Goal: Information Seeking & Learning: Learn about a topic

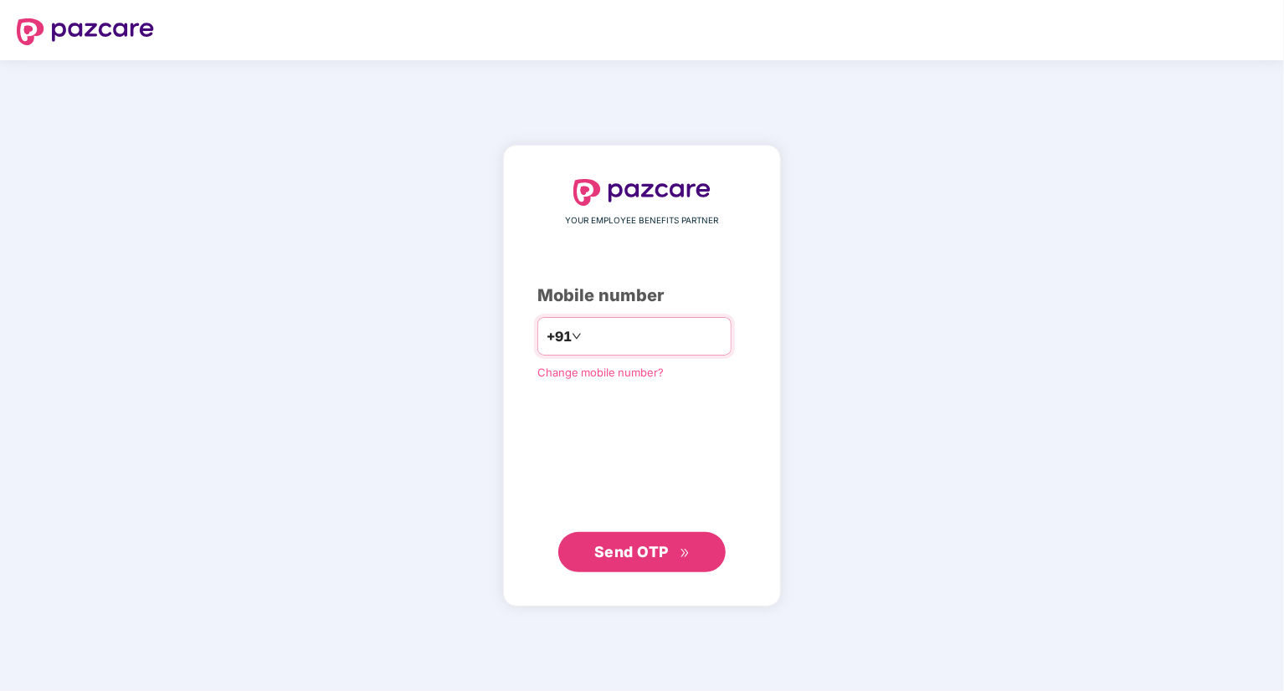
type input "**********"
click at [643, 554] on span "Send OTP" at bounding box center [631, 552] width 75 height 18
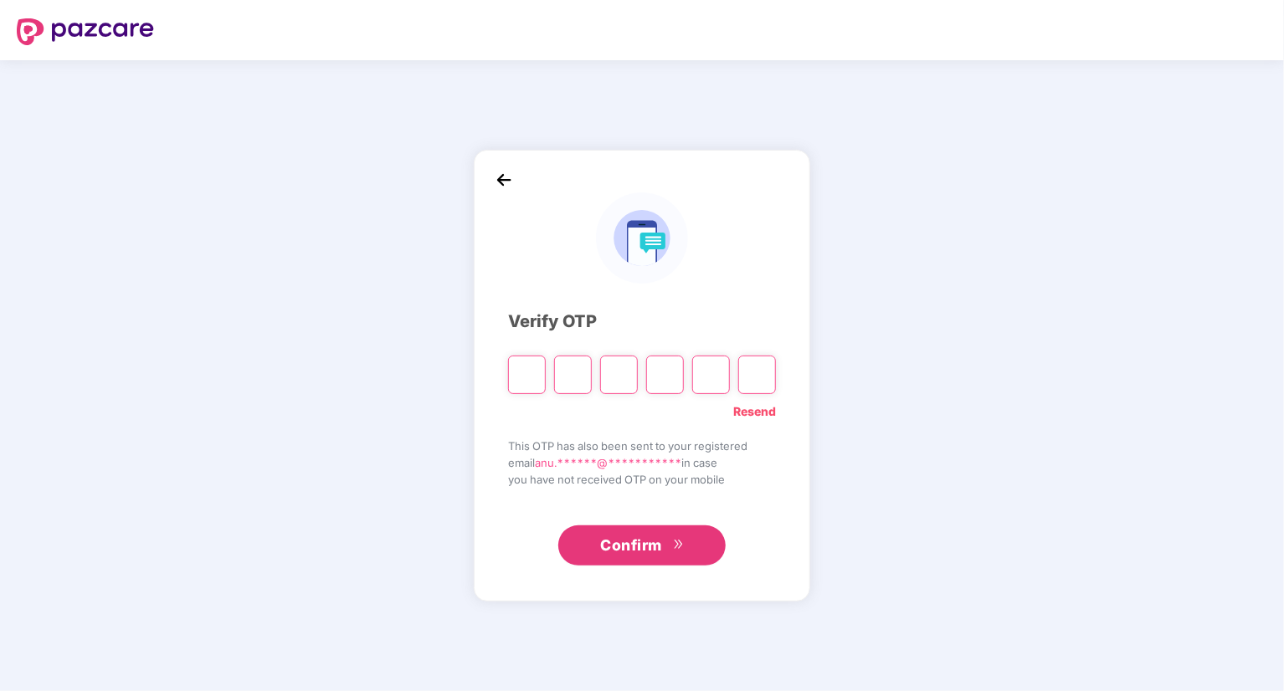
type input "*"
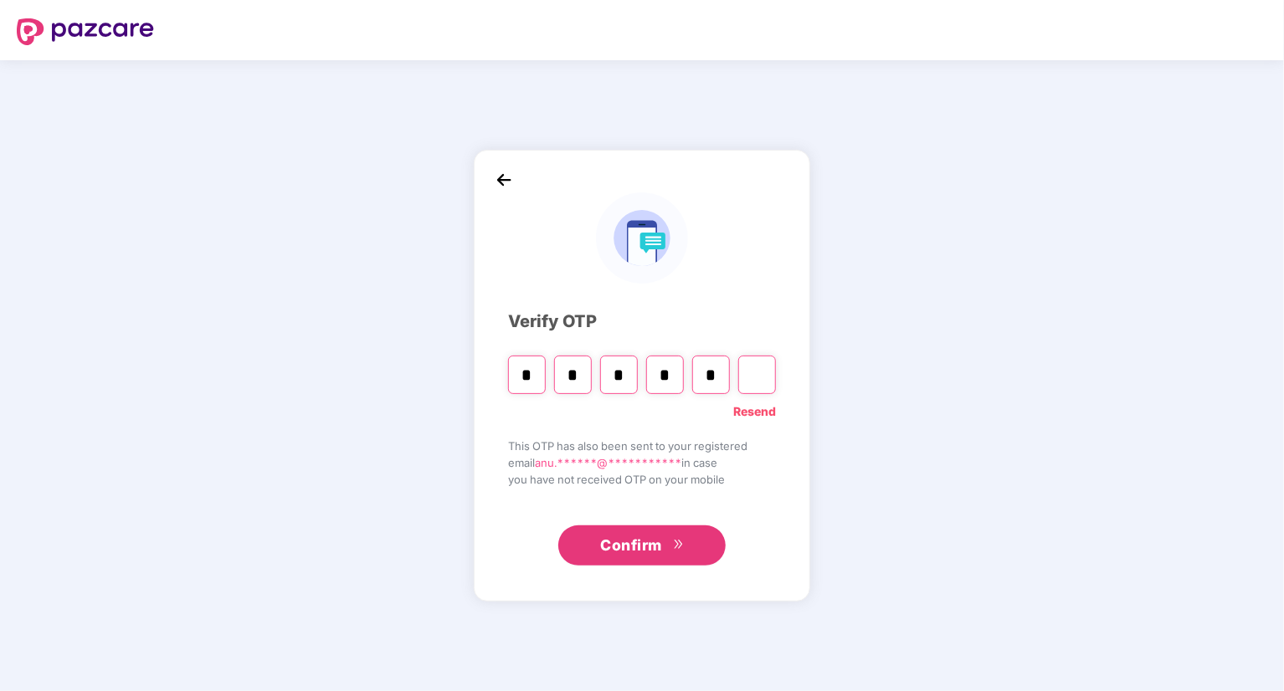
type input "*"
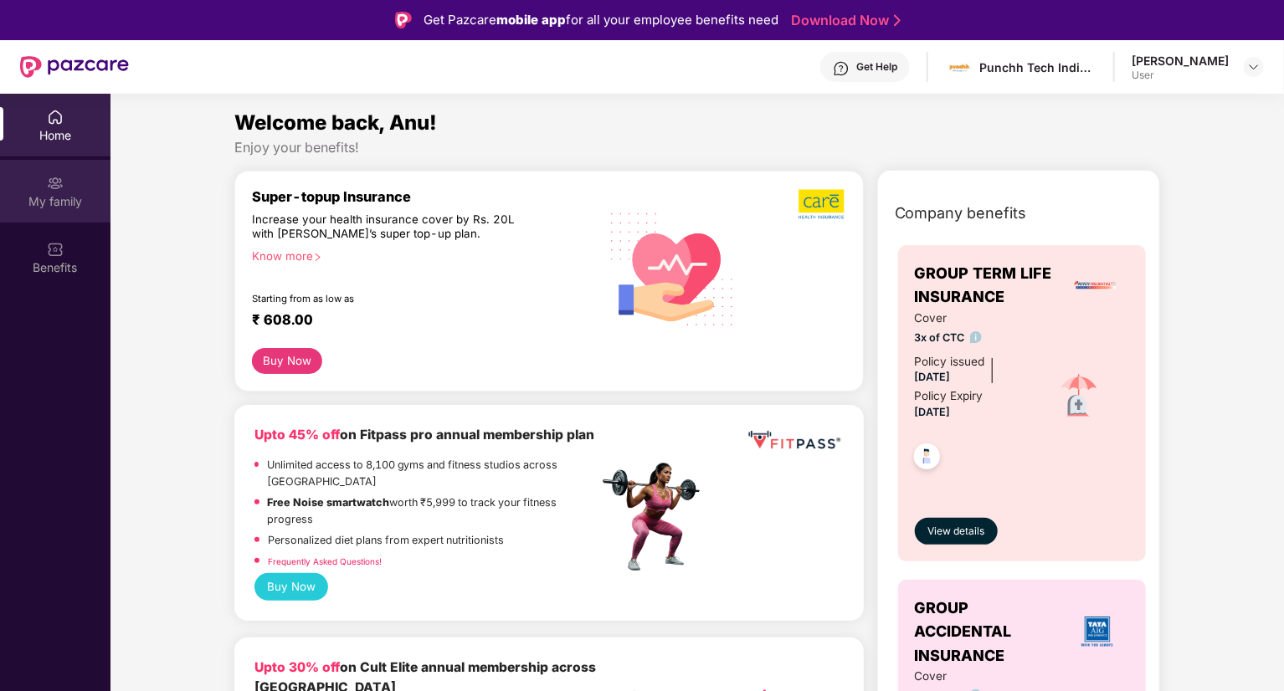
click at [51, 182] on img at bounding box center [55, 183] width 17 height 17
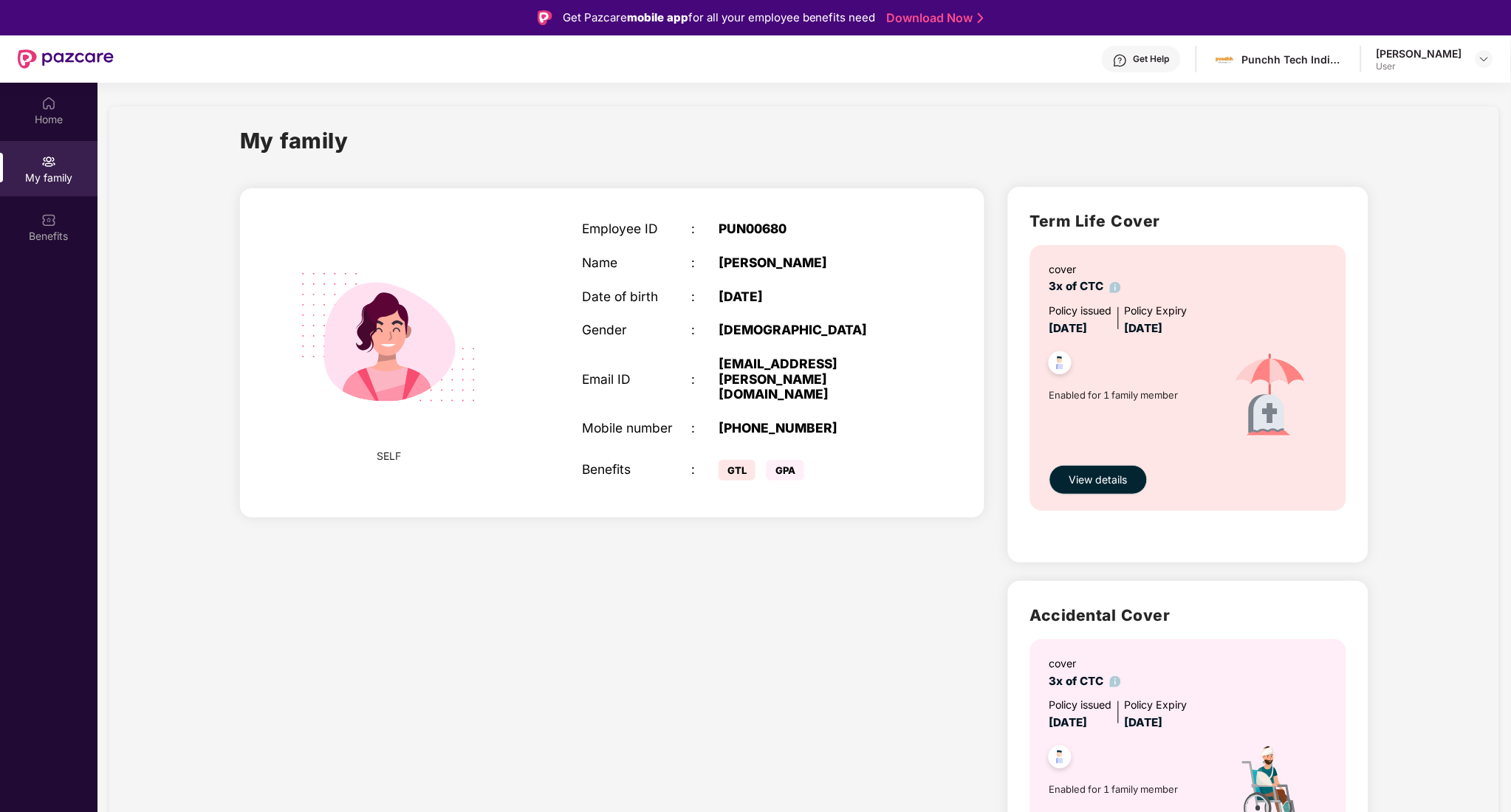
click at [1132, 61] on div "User" at bounding box center [1418, 66] width 86 height 11
click at [1132, 57] on img at bounding box center [1484, 58] width 11 height 11
click at [41, 229] on div "Benefits" at bounding box center [49, 236] width 97 height 15
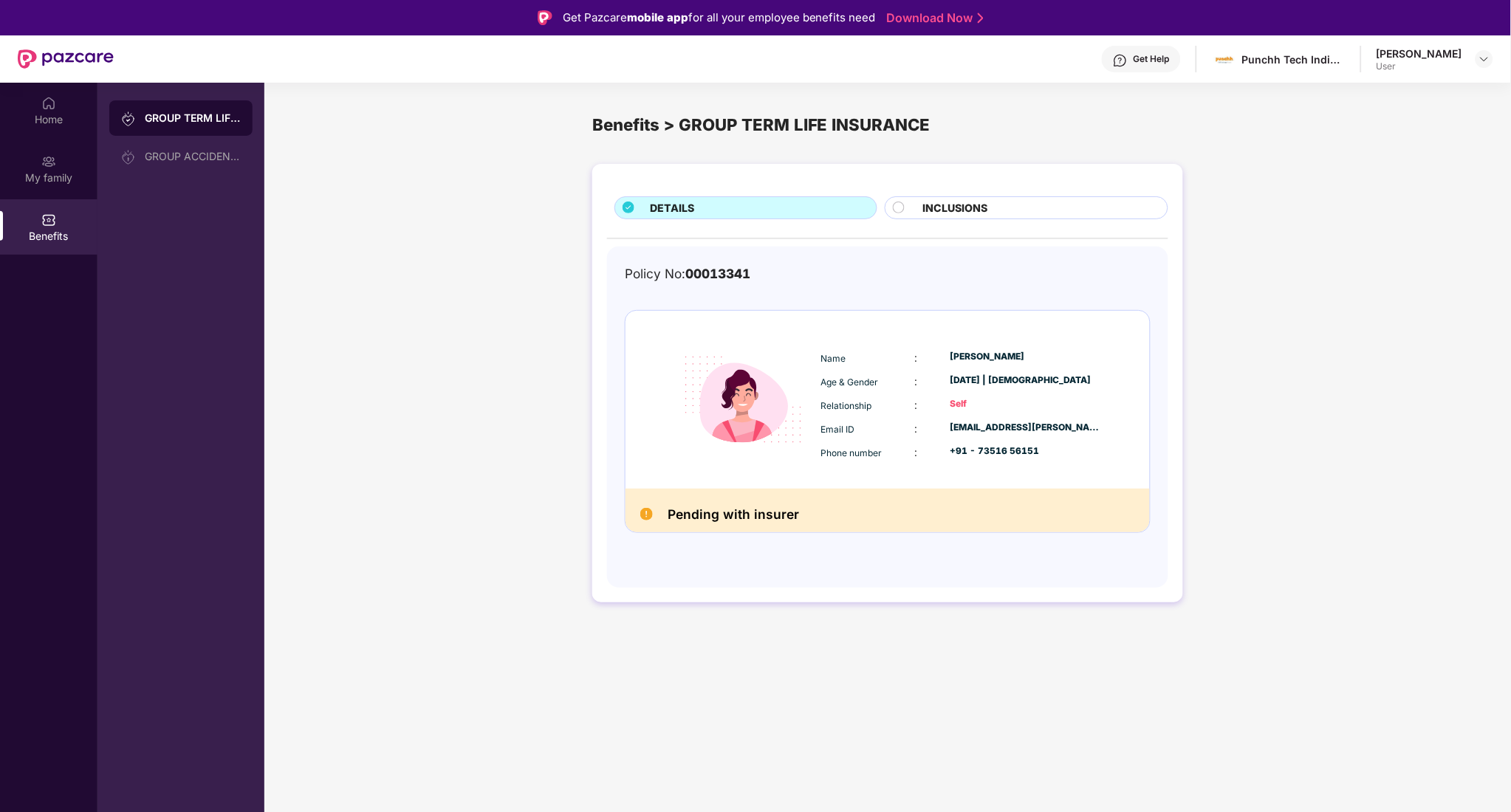
click at [891, 202] on div "INCLUSIONS" at bounding box center [1026, 208] width 283 height 23
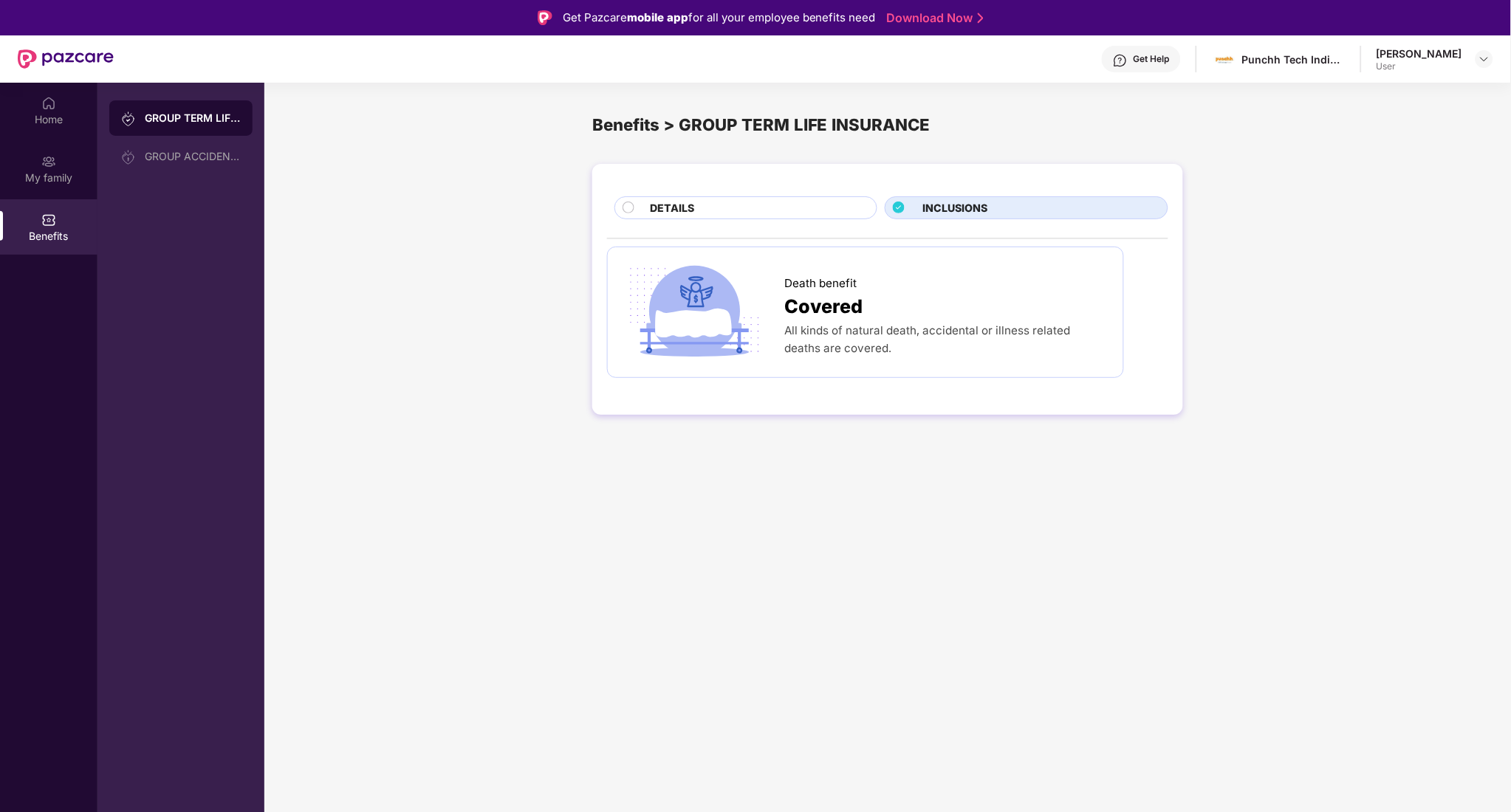
click at [793, 217] on div "DETAILS" at bounding box center [756, 209] width 226 height 19
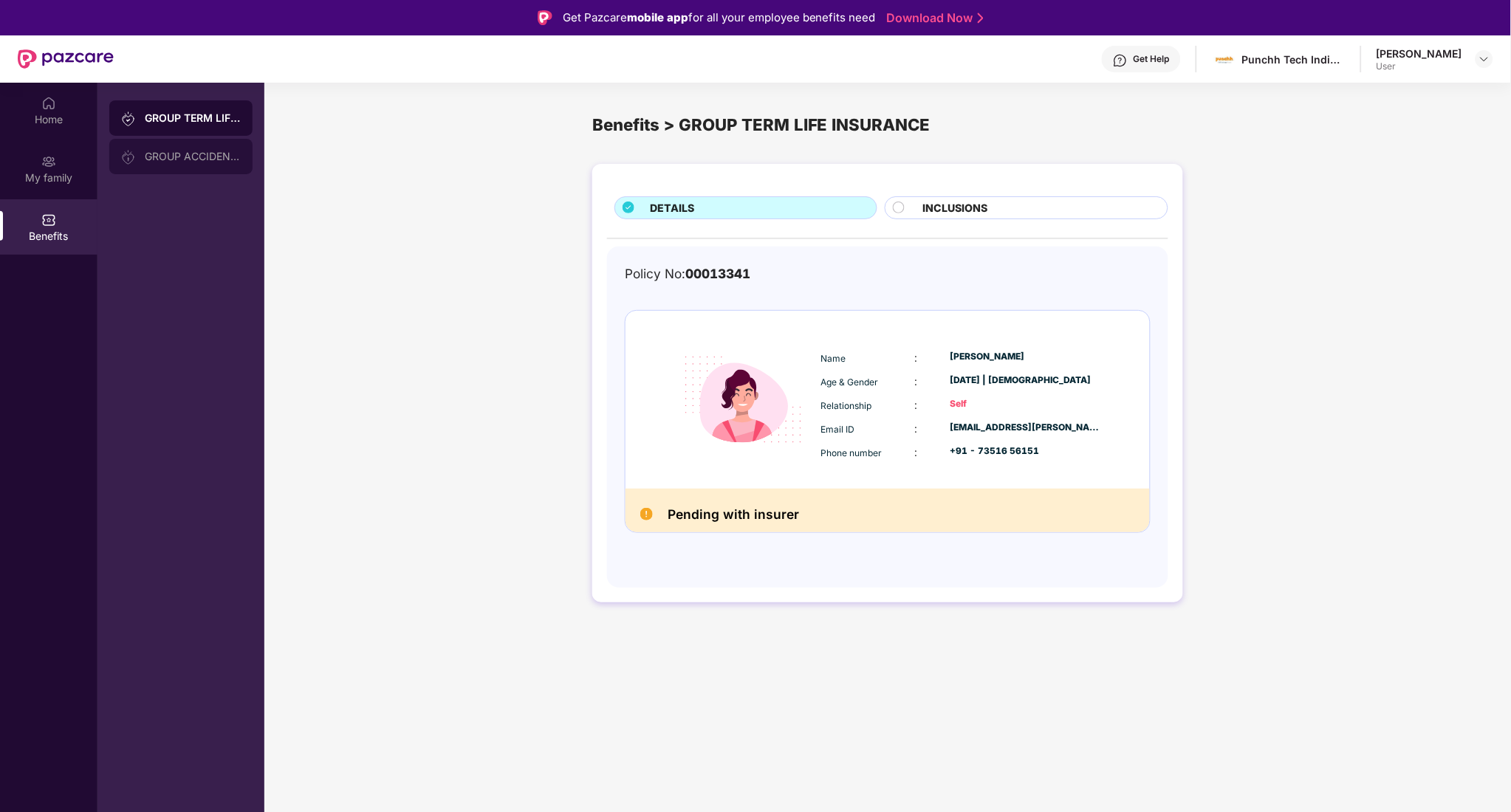
click at [173, 154] on div "GROUP ACCIDENTAL INSURANCE" at bounding box center [192, 156] width 96 height 11
click at [839, 200] on span "INCLUSIONS" at bounding box center [849, 208] width 65 height 16
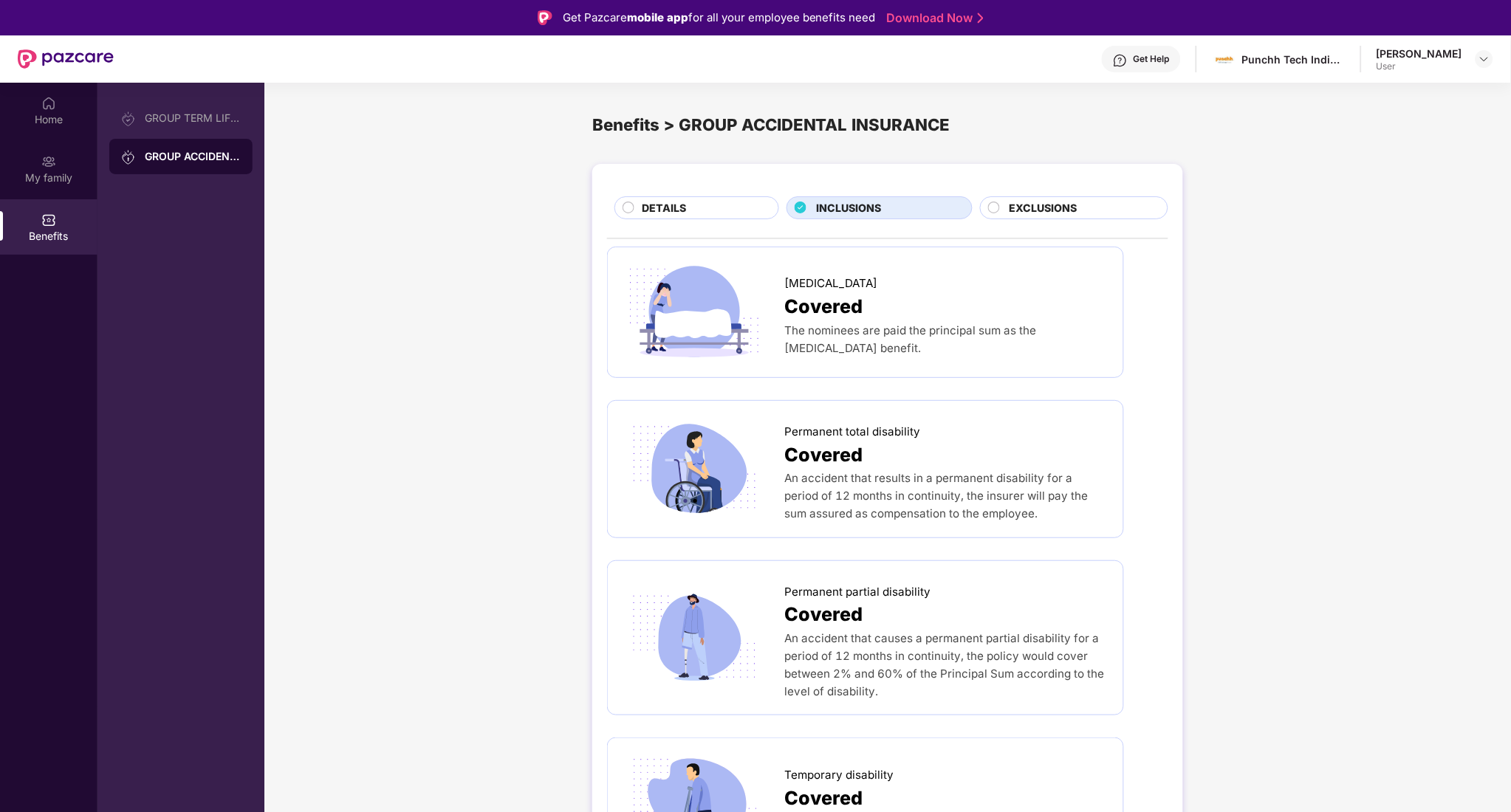
click at [1044, 208] on span "EXCLUSIONS" at bounding box center [1043, 208] width 68 height 16
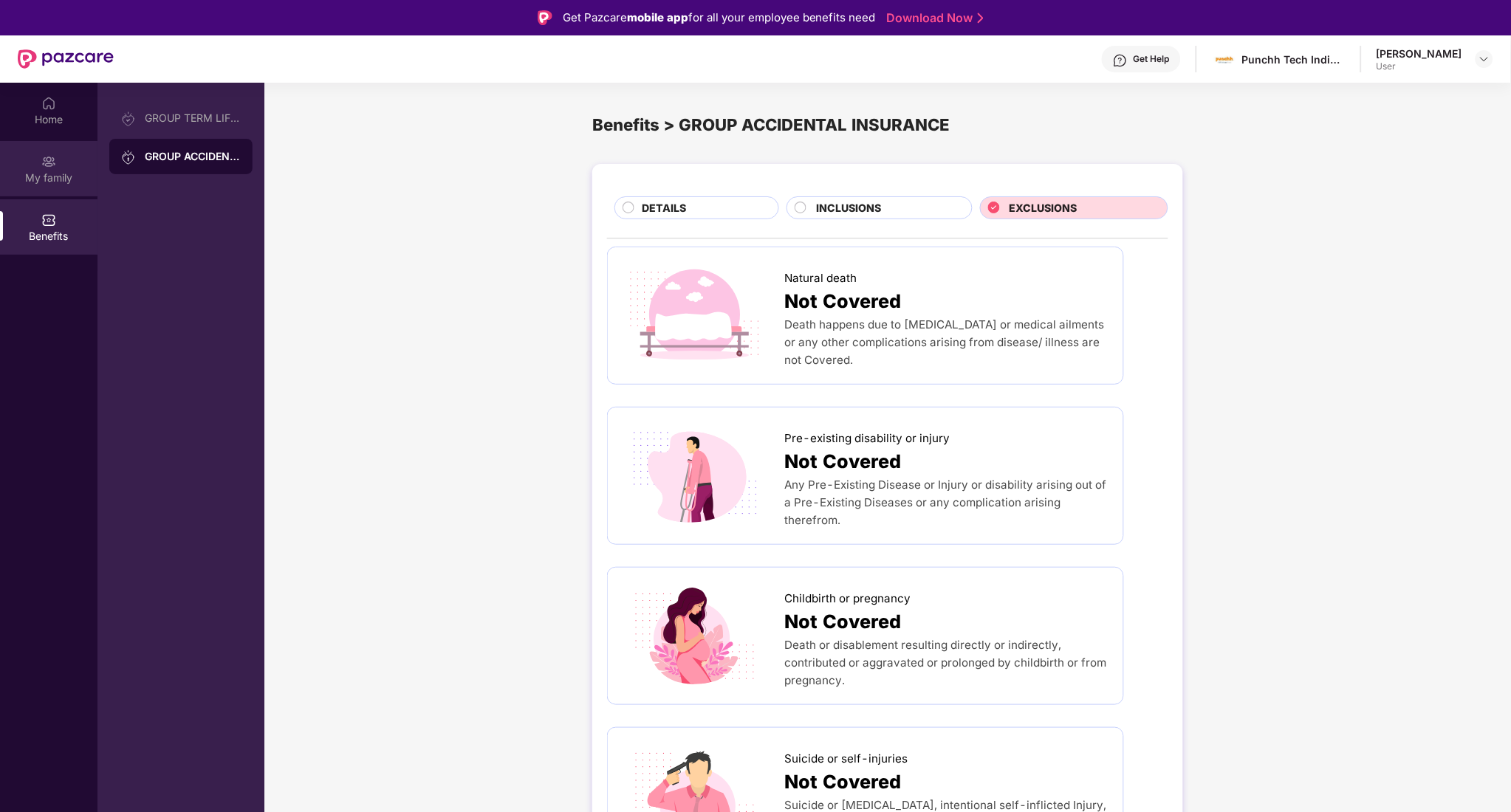
click at [32, 159] on div "My family" at bounding box center [49, 168] width 97 height 56
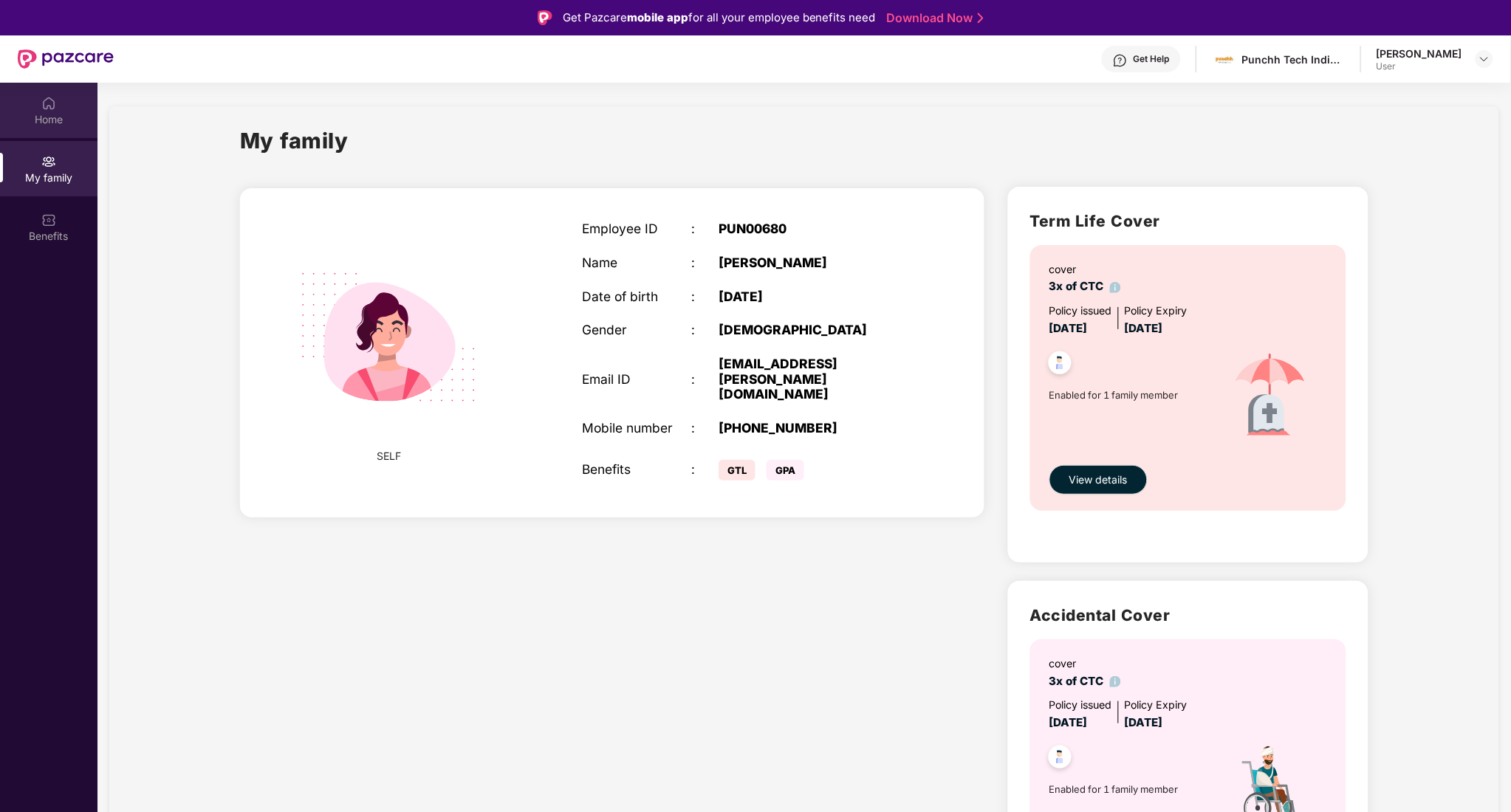
click at [35, 99] on div "Home" at bounding box center [49, 110] width 97 height 56
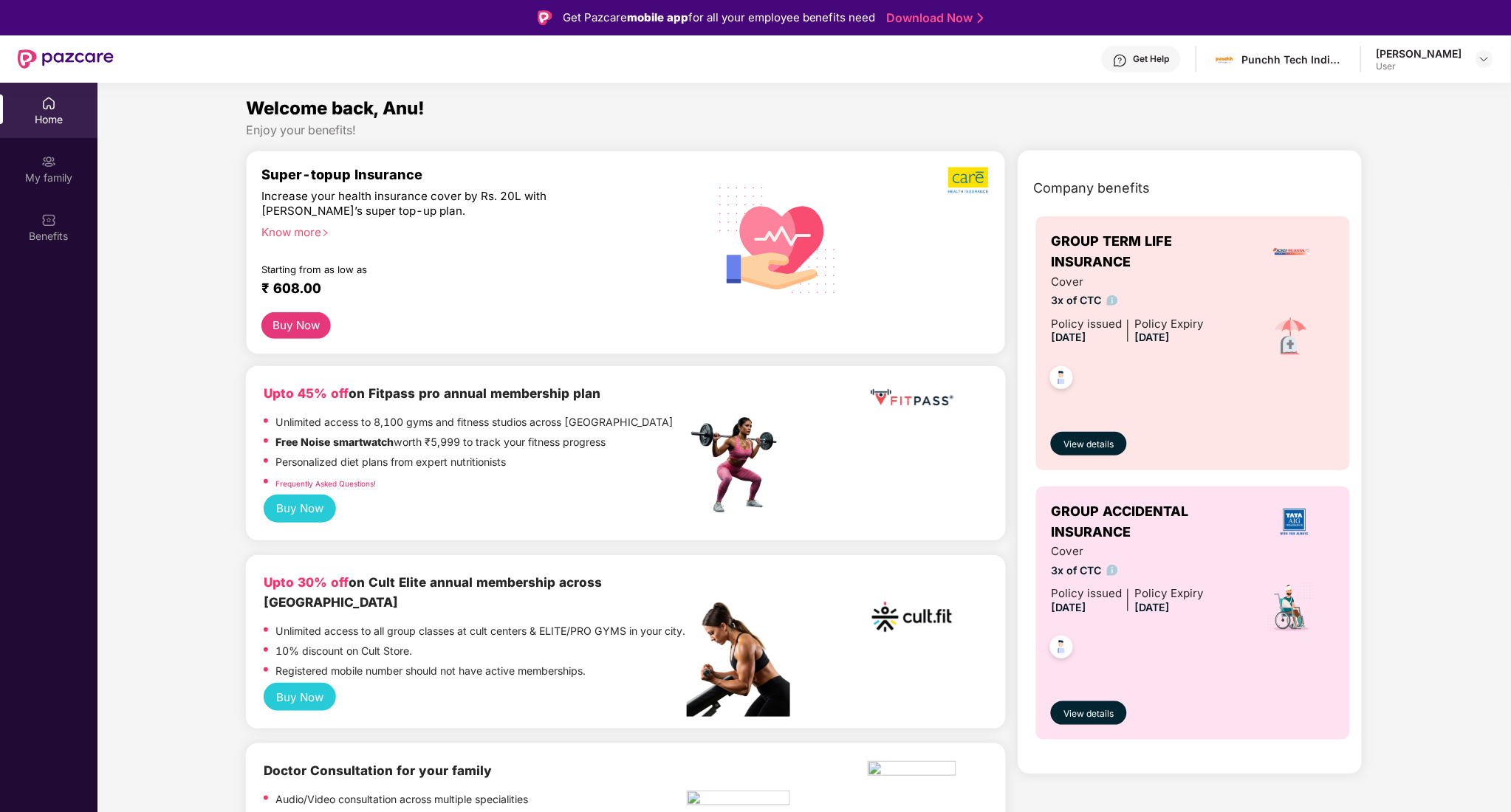
scroll to position [83, 0]
